Goal: Contribute content

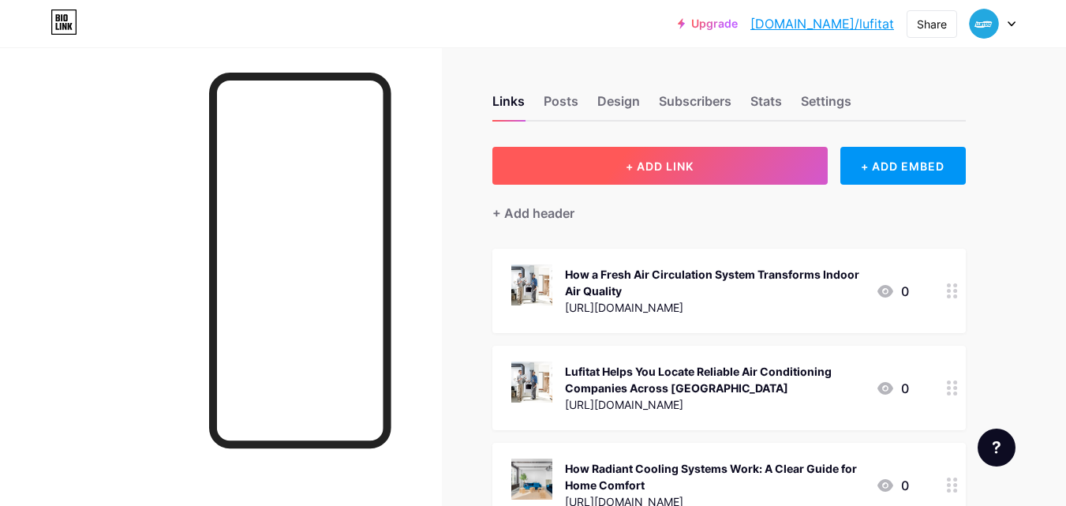
click at [650, 170] on span "+ ADD LINK" at bounding box center [660, 165] width 68 height 13
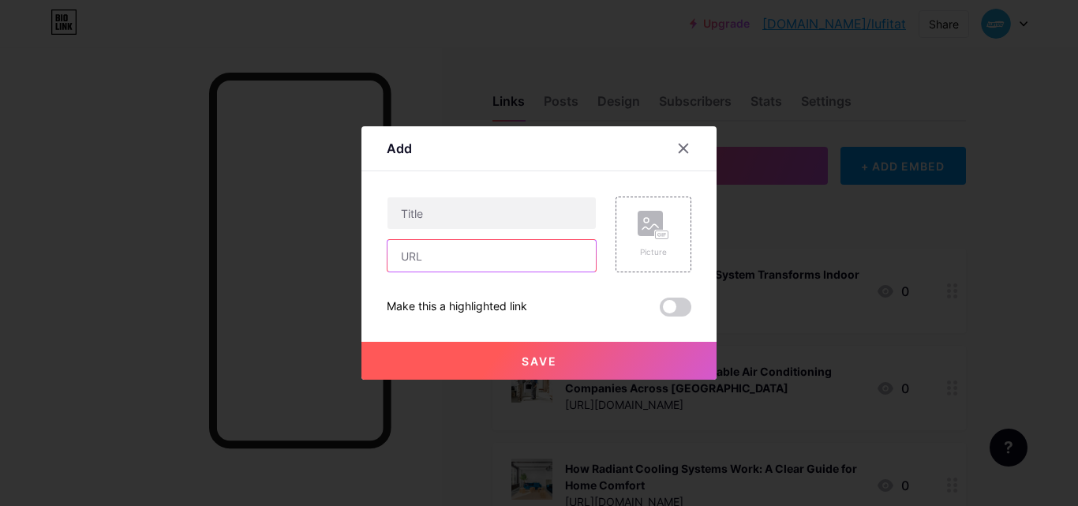
click at [466, 256] on input "text" at bounding box center [492, 256] width 208 height 32
click at [455, 260] on input "text" at bounding box center [492, 256] width 208 height 32
paste input "[URL][DOMAIN_NAME]"
type input "[URL][DOMAIN_NAME]"
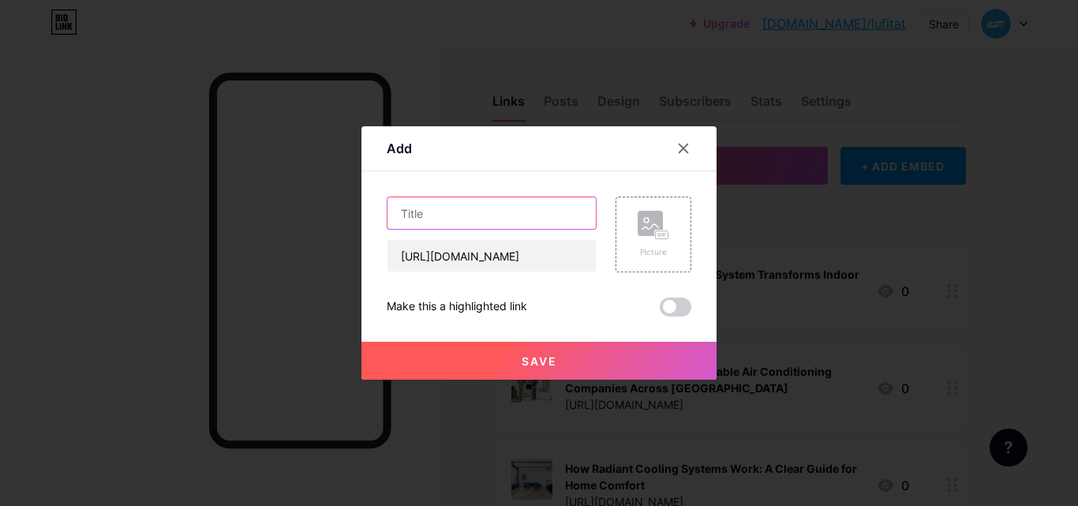
click at [470, 207] on input "text" at bounding box center [492, 213] width 208 height 32
click at [483, 222] on input "text" at bounding box center [492, 213] width 208 height 32
paste input "How a Fresh Air System Works: Complete Guide for Homeowners"
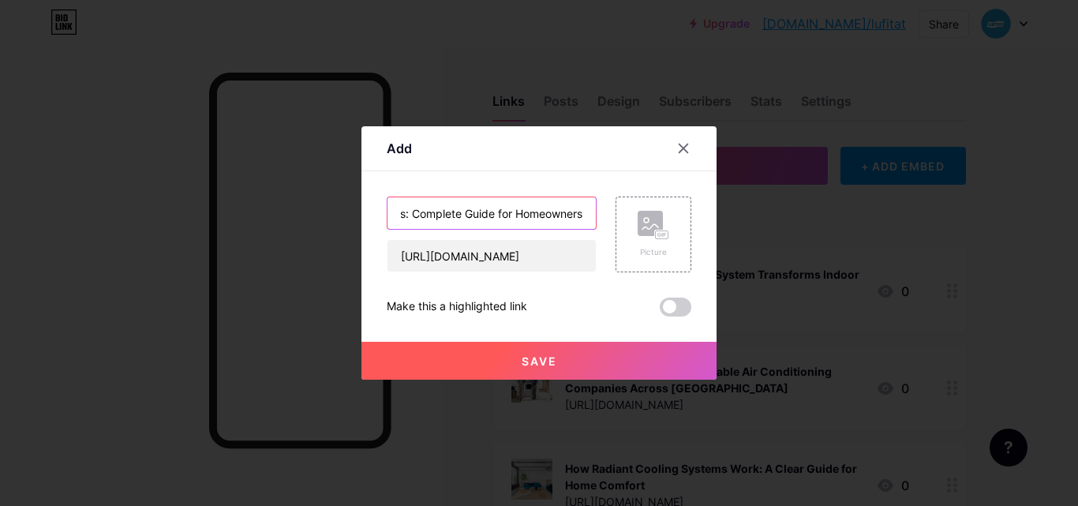
type input "How a Fresh Air System Works: Complete Guide for Homeowners"
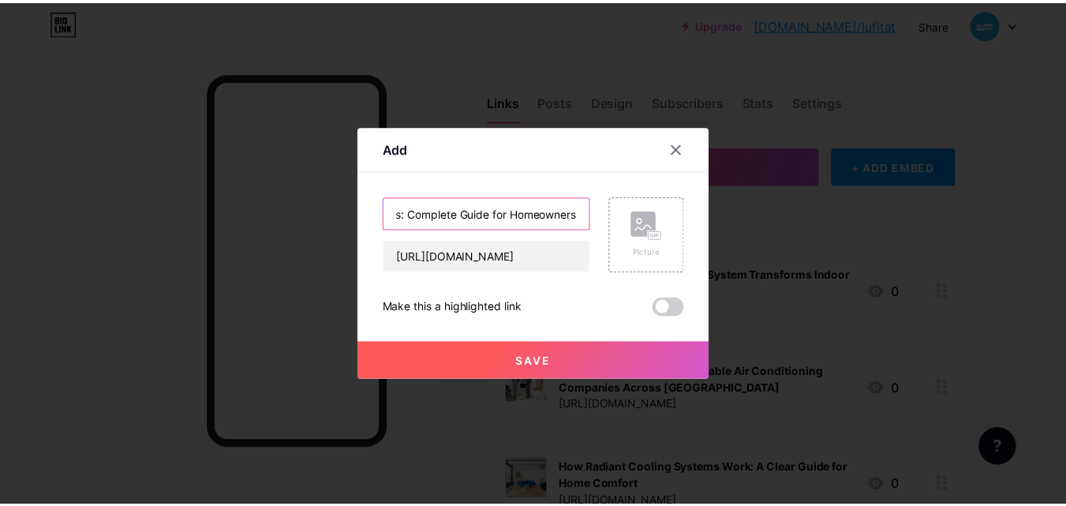
scroll to position [0, 0]
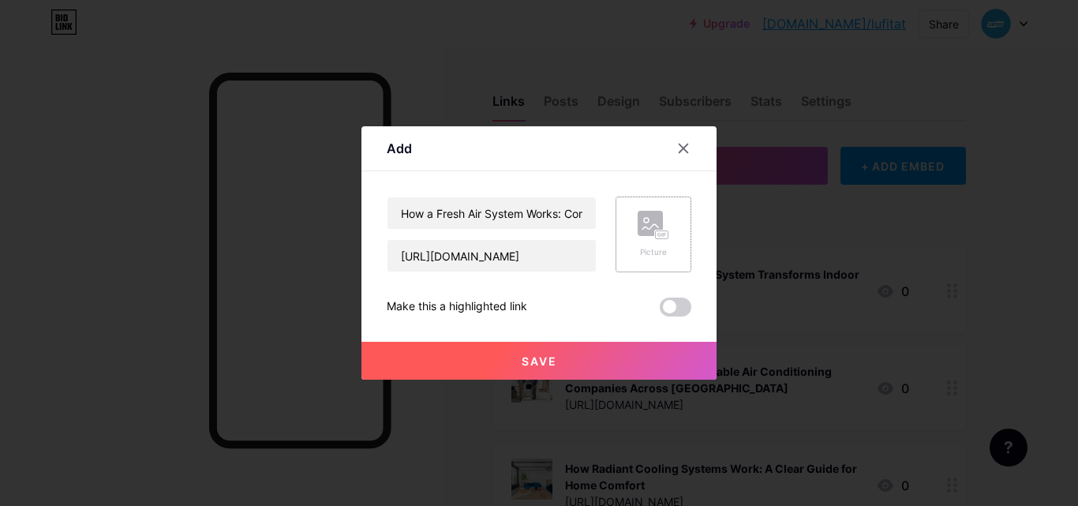
click at [627, 221] on div "Picture" at bounding box center [654, 235] width 76 height 76
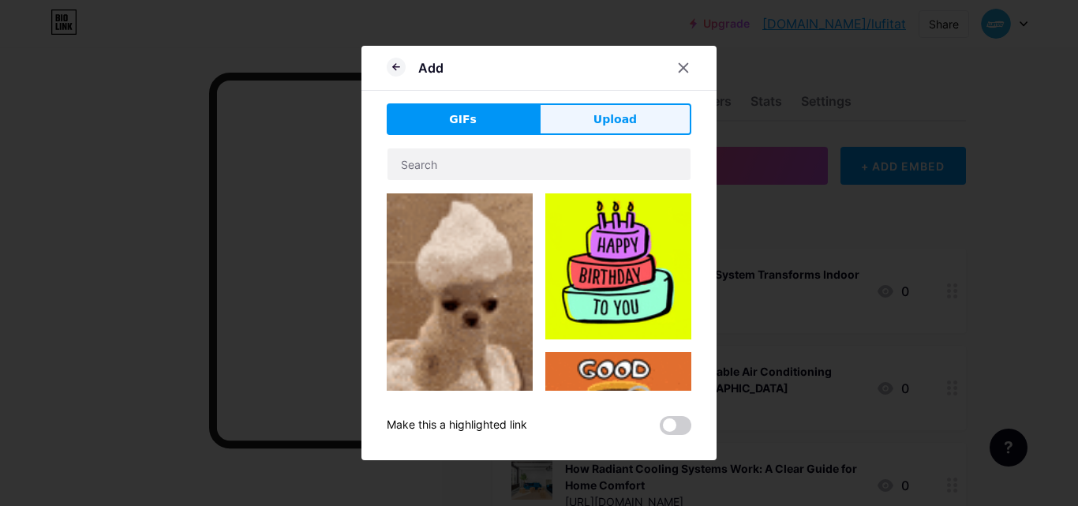
click at [597, 129] on button "Upload" at bounding box center [615, 119] width 152 height 32
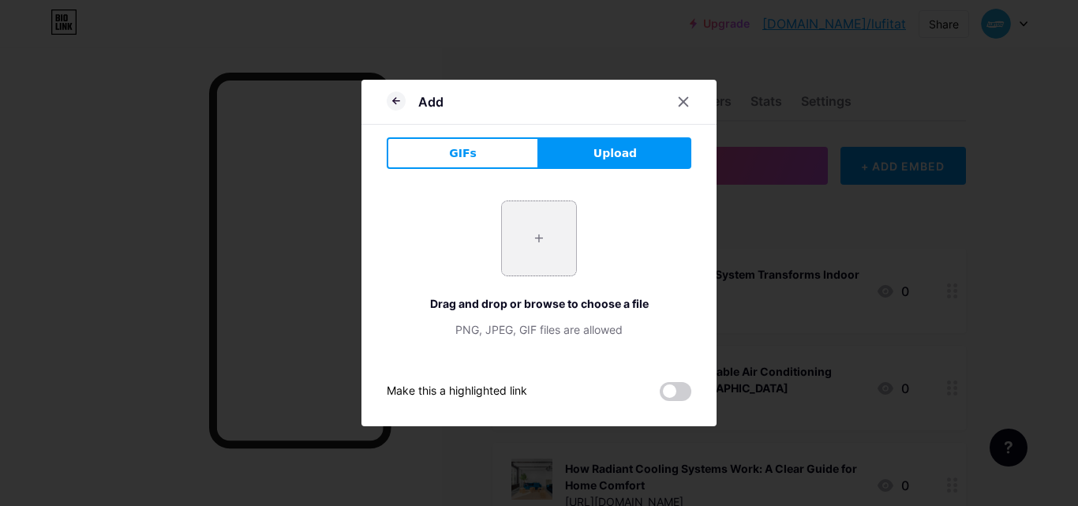
click at [537, 245] on input "file" at bounding box center [539, 238] width 74 height 74
type input "C:\fakepath\Fresh Air-System.jpg"
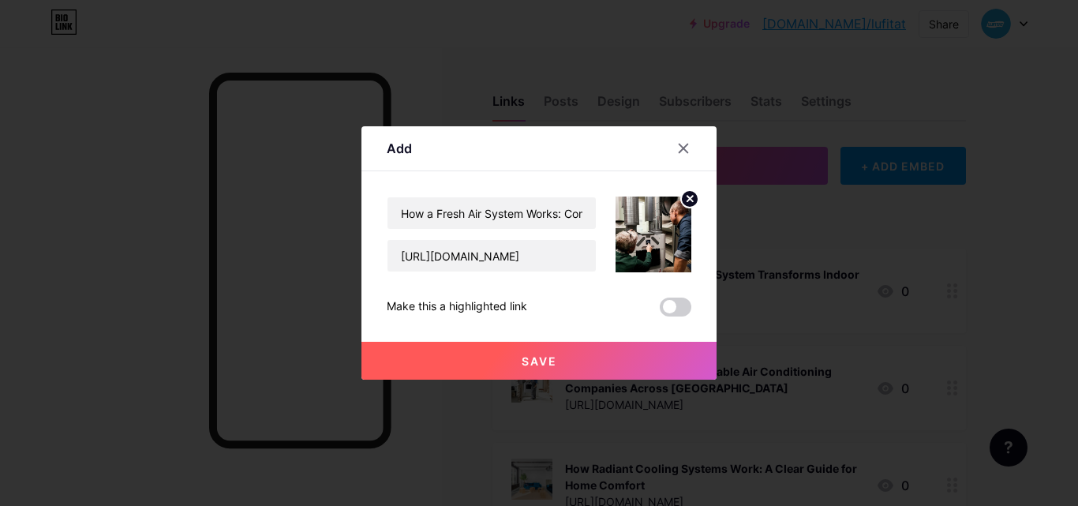
click at [635, 354] on button "Save" at bounding box center [538, 361] width 355 height 38
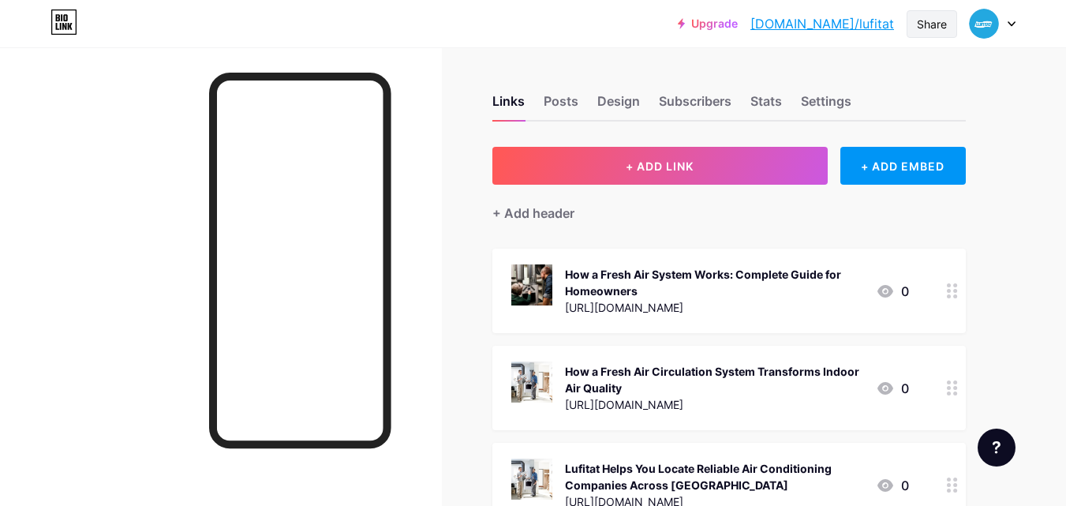
click at [948, 29] on div "Share" at bounding box center [932, 24] width 51 height 28
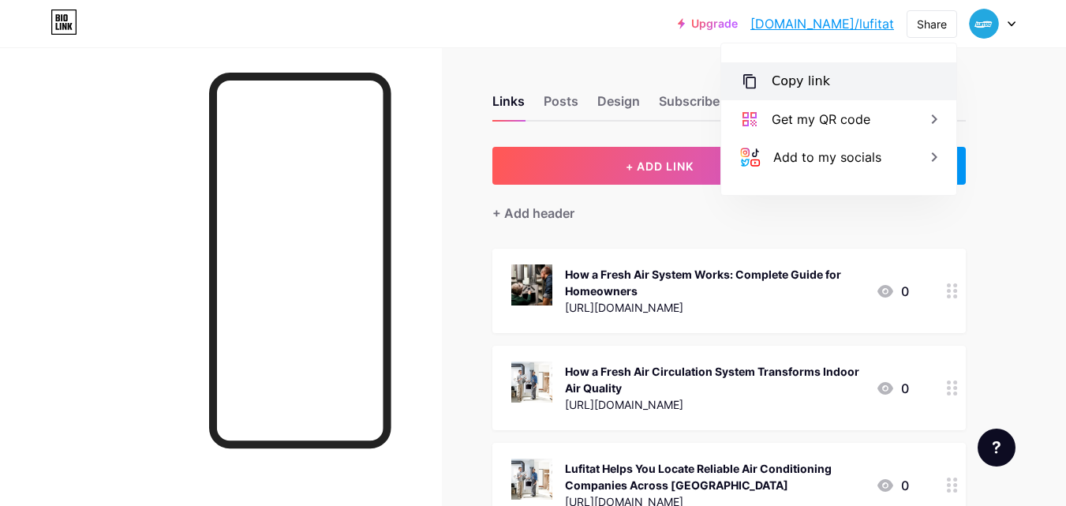
click at [829, 90] on div "Copy link" at bounding box center [838, 81] width 235 height 38
